Goal: Information Seeking & Learning: Learn about a topic

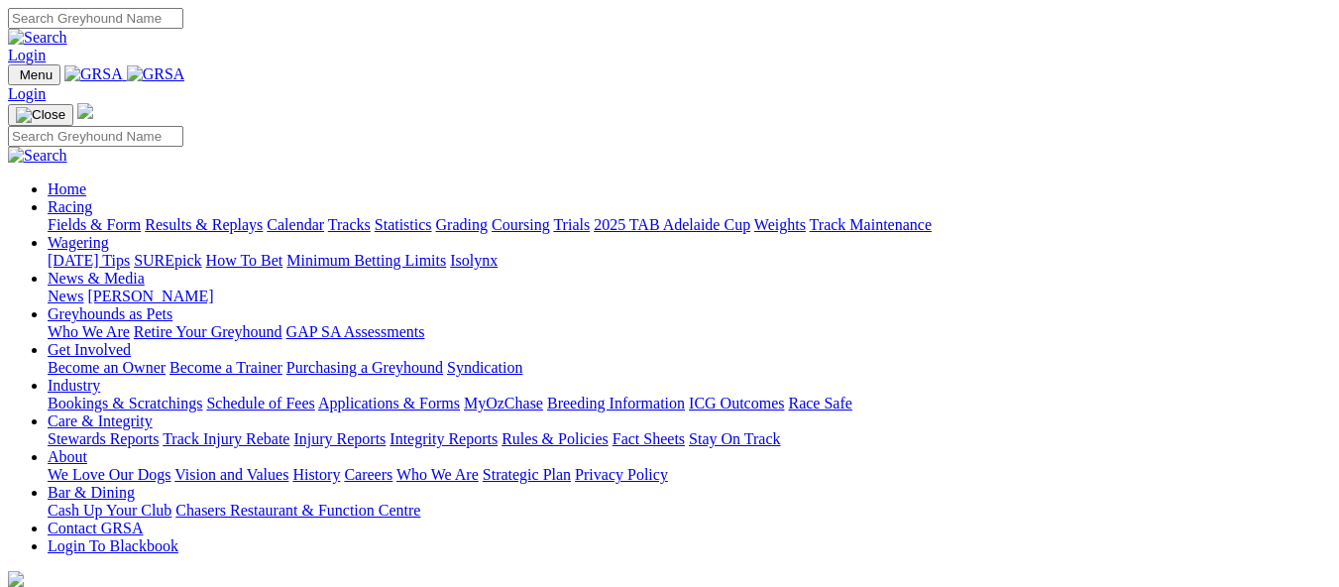
scroll to position [694, 0]
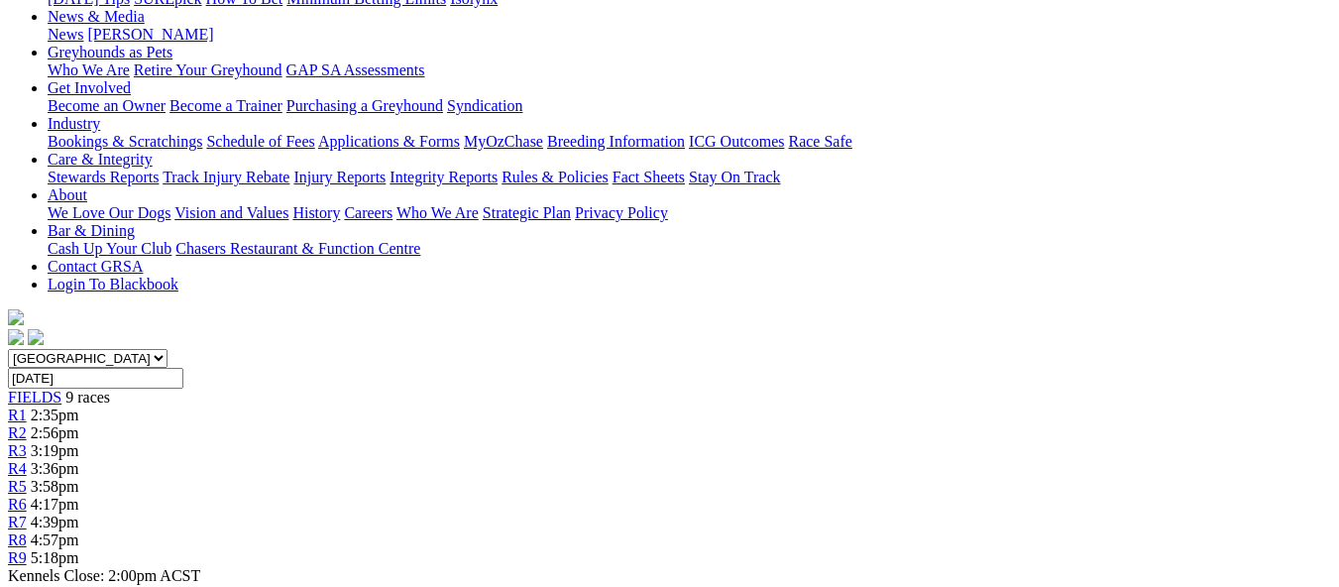
scroll to position [198, 0]
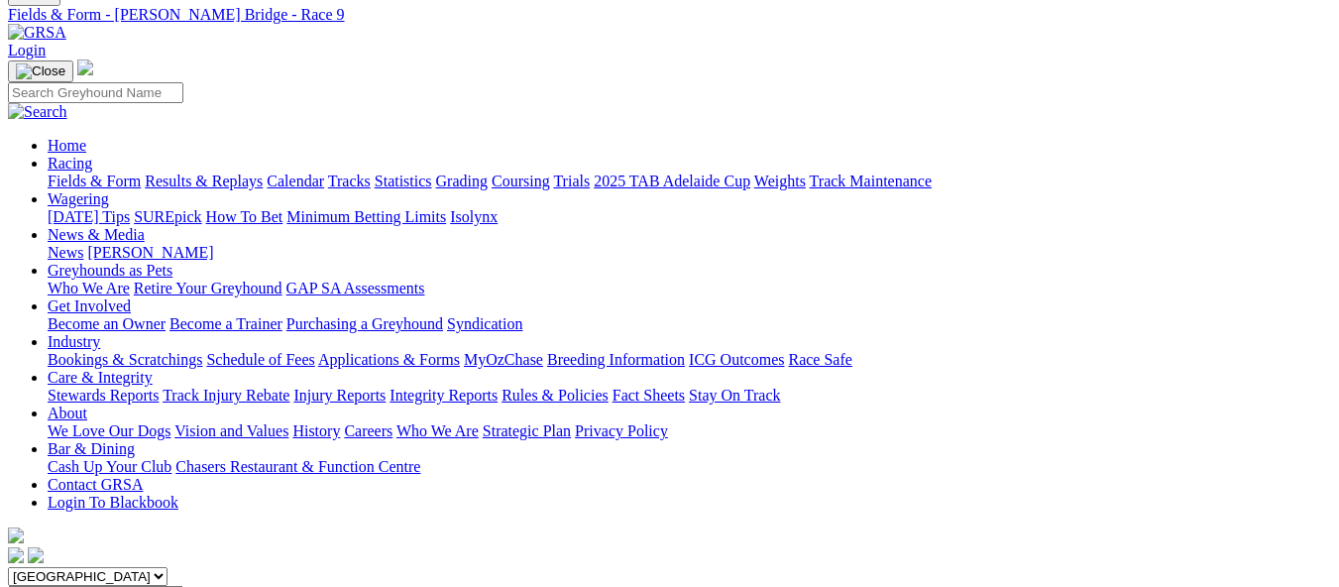
scroll to position [495, 0]
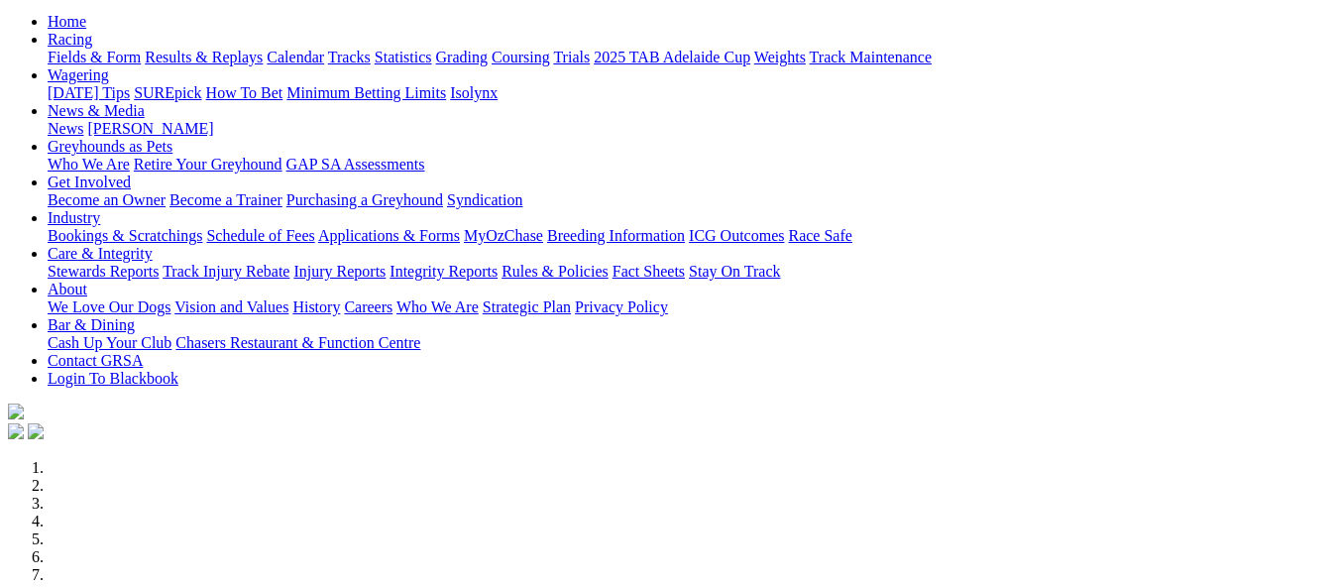
scroll to position [595, 0]
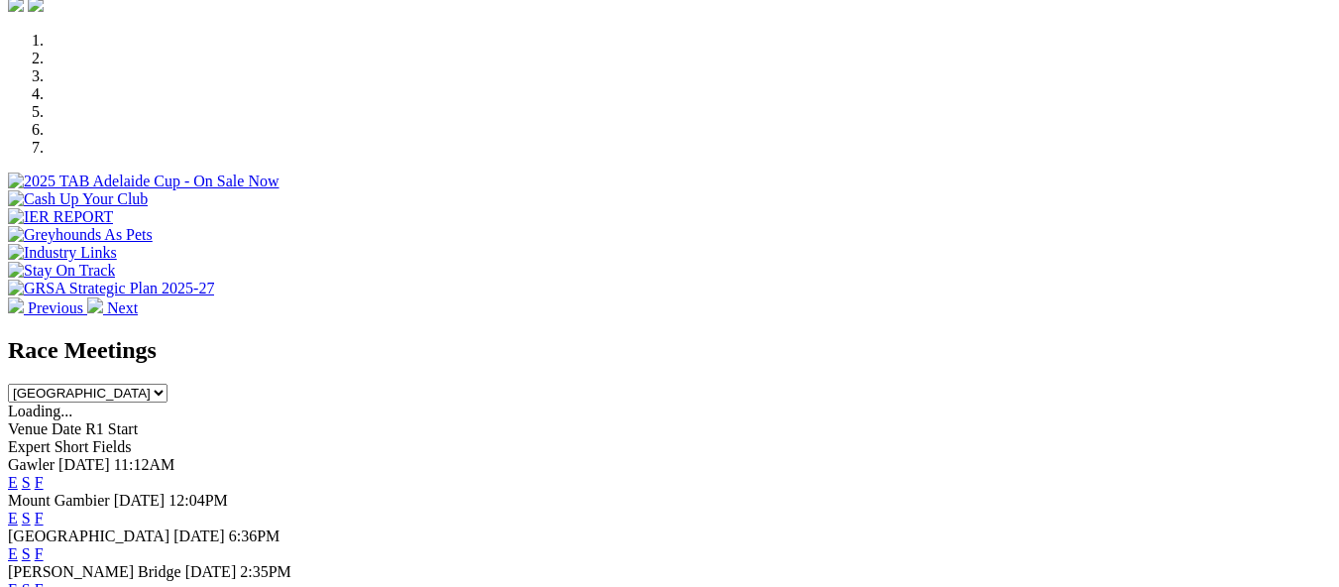
click at [44, 581] on link "F" at bounding box center [39, 589] width 9 height 17
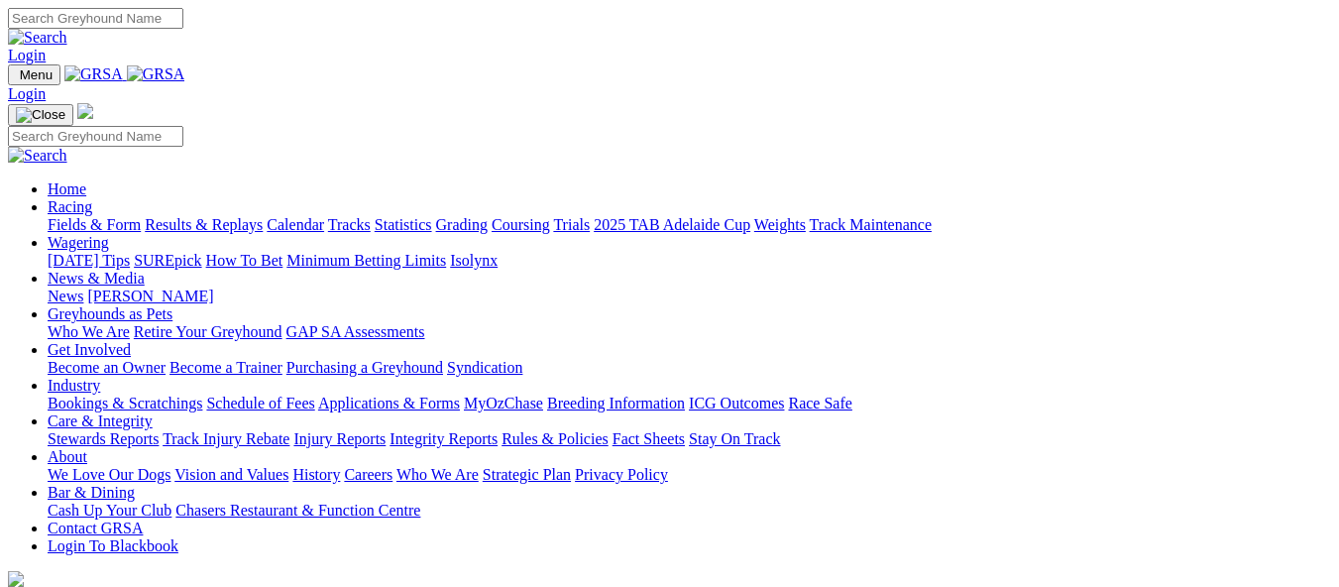
scroll to position [694, 0]
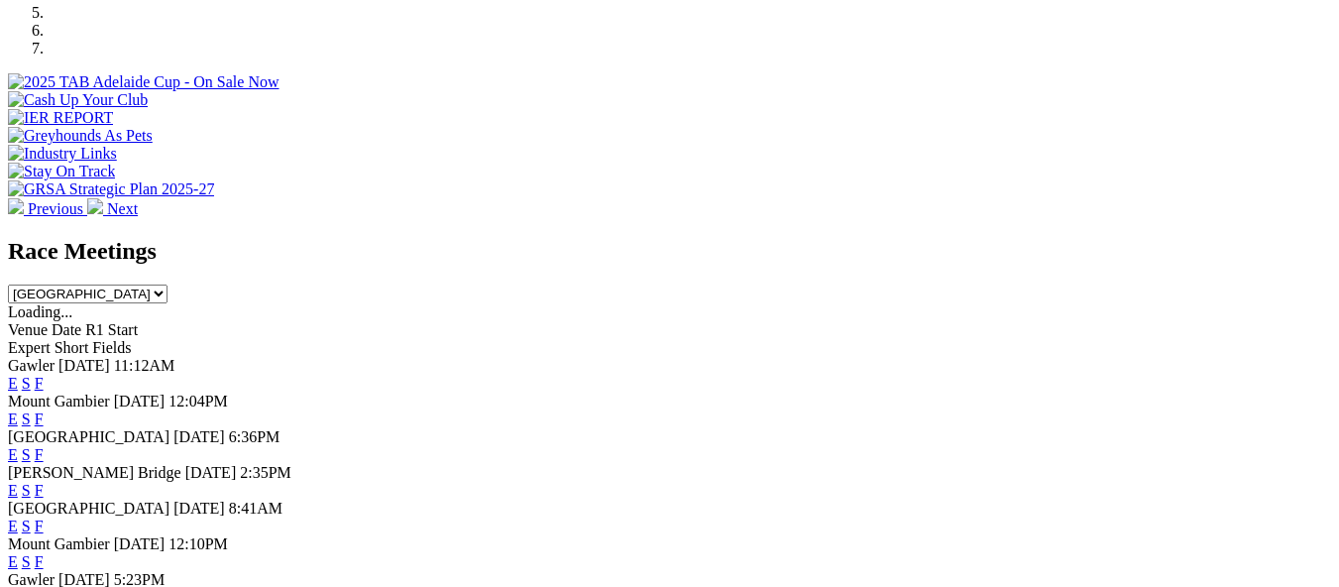
click at [44, 517] on link "F" at bounding box center [39, 525] width 9 height 17
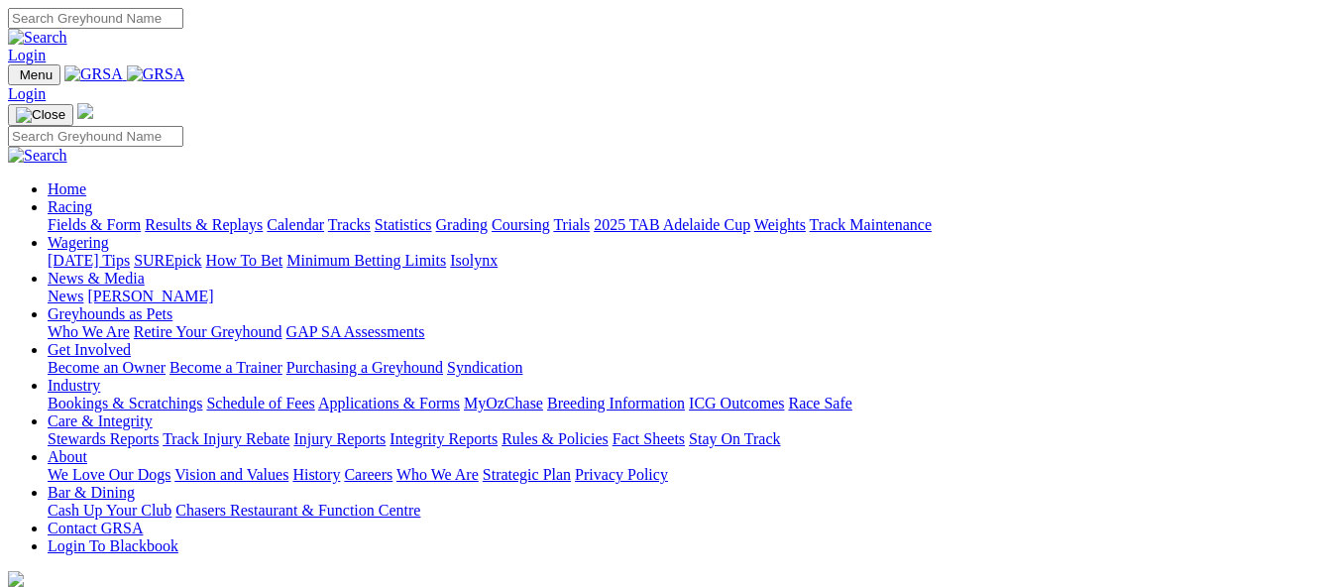
scroll to position [694, 0]
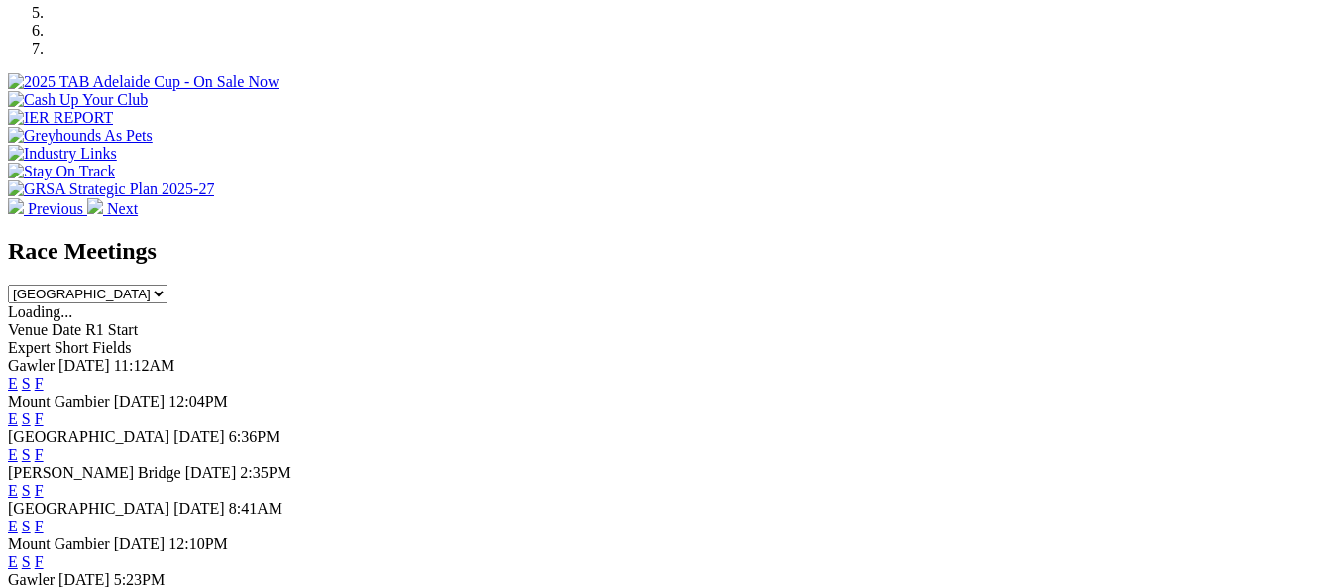
click at [44, 482] on link "F" at bounding box center [39, 490] width 9 height 17
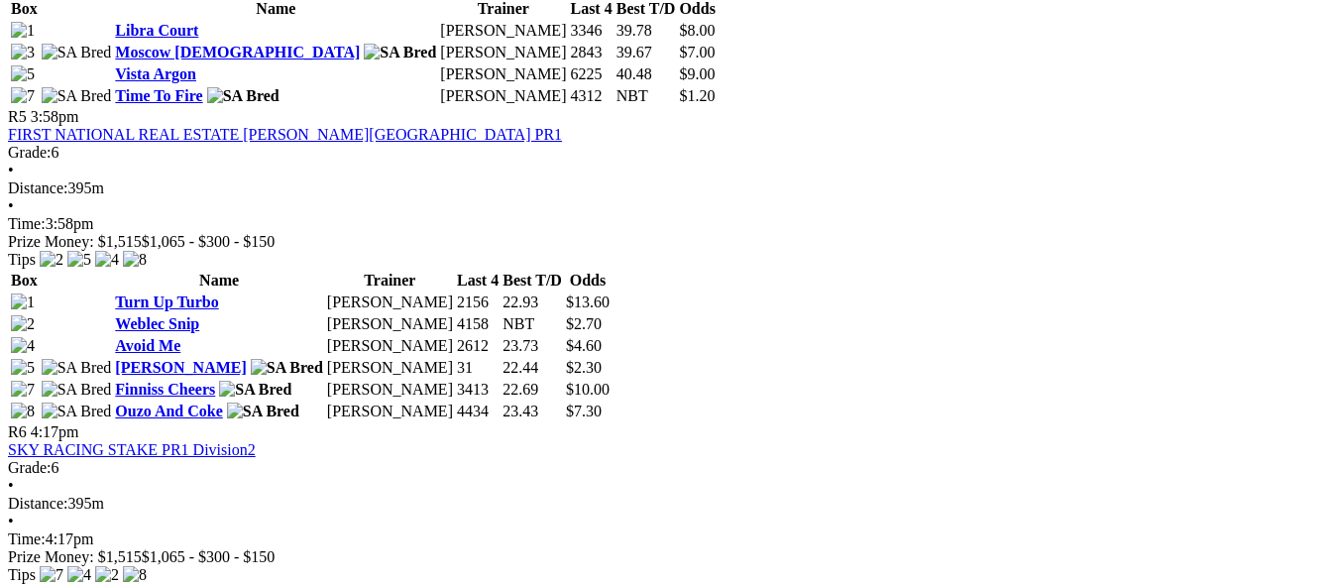
scroll to position [2081, 0]
